Goal: Check status

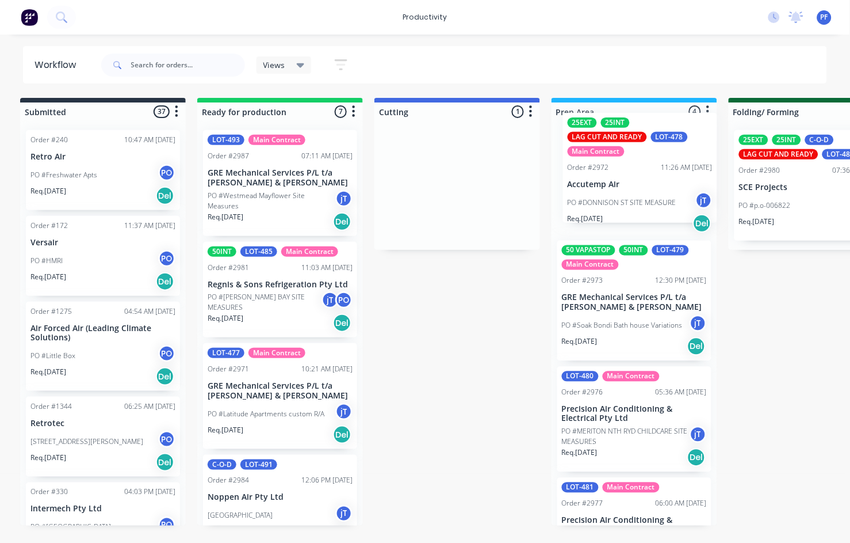
scroll to position [0, 10]
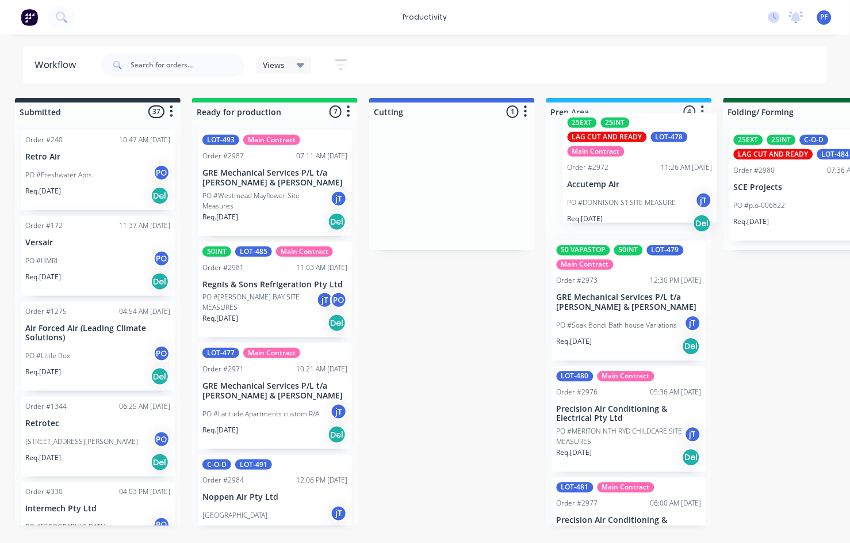
drag, startPoint x: 405, startPoint y: 167, endPoint x: 590, endPoint y: 150, distance: 186.1
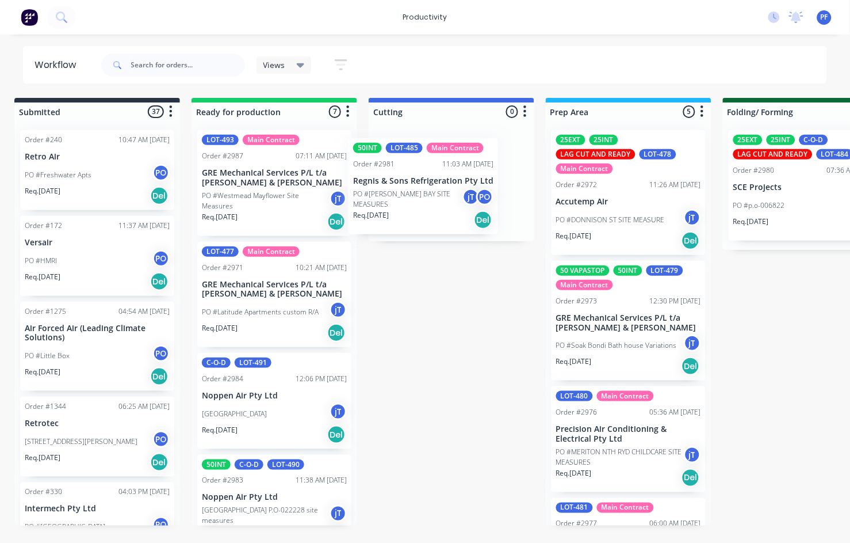
drag, startPoint x: 308, startPoint y: 266, endPoint x: 402, endPoint y: 181, distance: 126.2
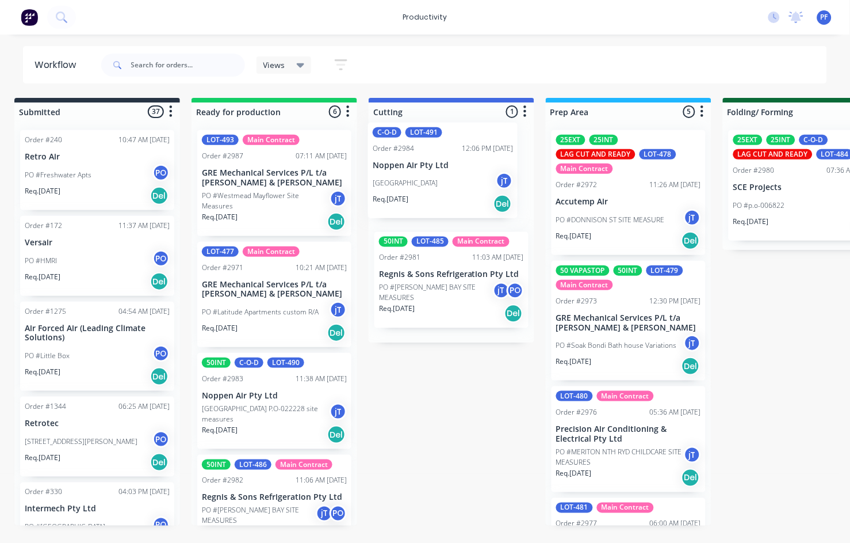
drag, startPoint x: 259, startPoint y: 398, endPoint x: 432, endPoint y: 161, distance: 292.4
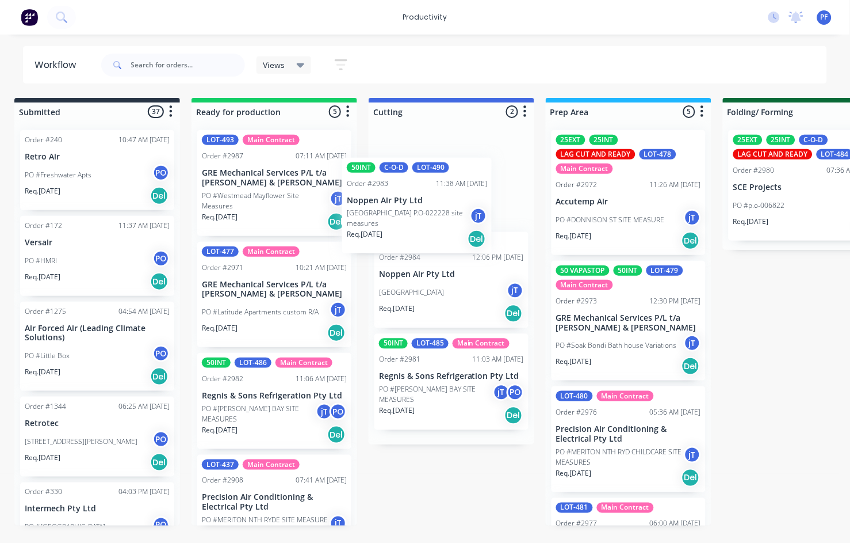
drag, startPoint x: 279, startPoint y: 405, endPoint x: 424, endPoint y: 204, distance: 247.7
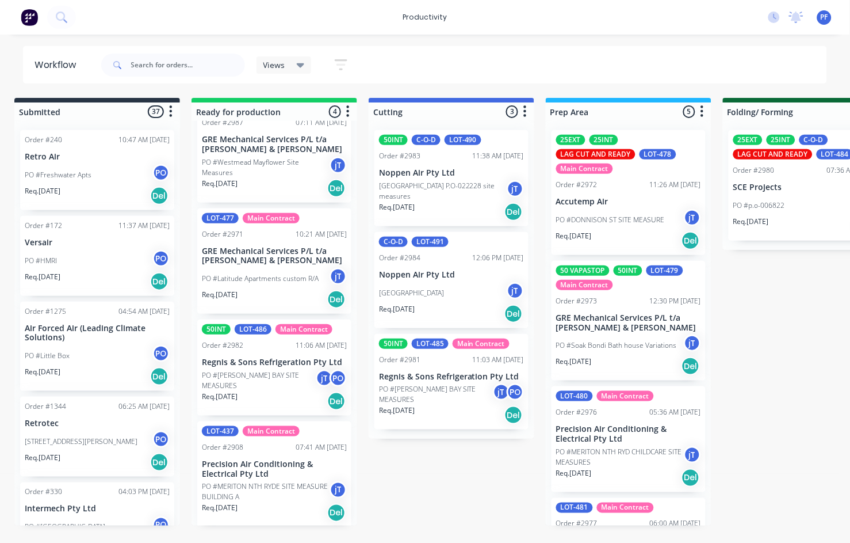
scroll to position [0, 0]
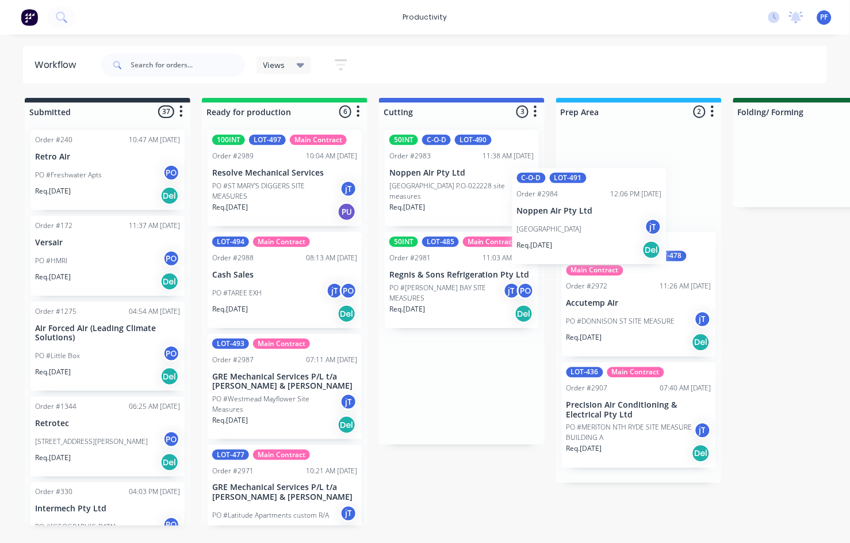
drag, startPoint x: 456, startPoint y: 272, endPoint x: 594, endPoint y: 203, distance: 154.4
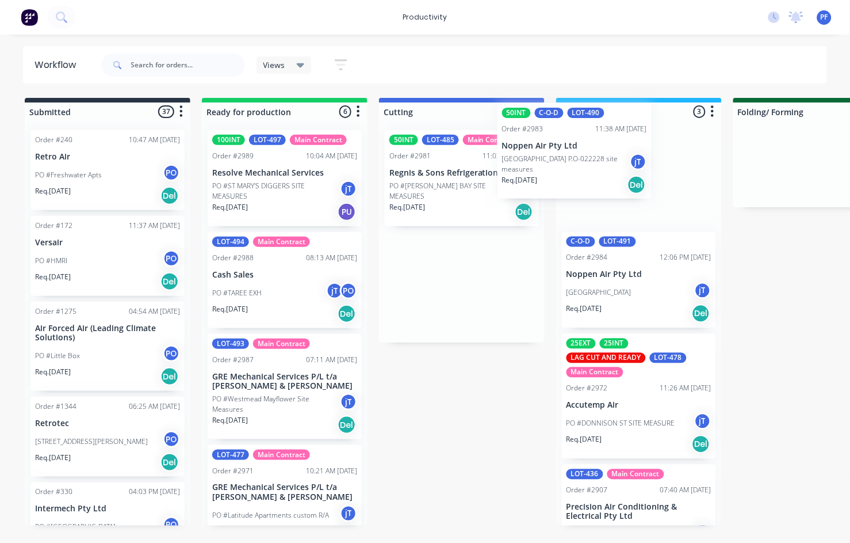
drag, startPoint x: 447, startPoint y: 181, endPoint x: 572, endPoint y: 154, distance: 127.7
